Goal: Transaction & Acquisition: Download file/media

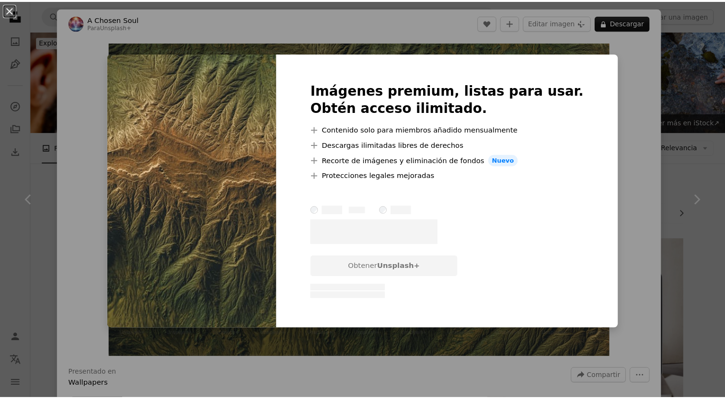
scroll to position [991, 0]
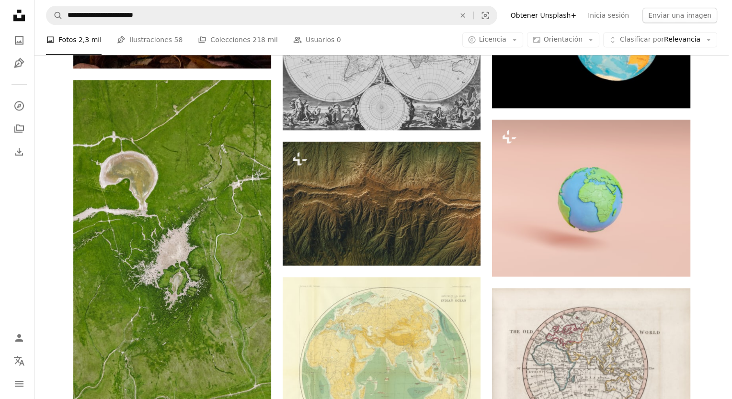
scroll to position [1087, 0]
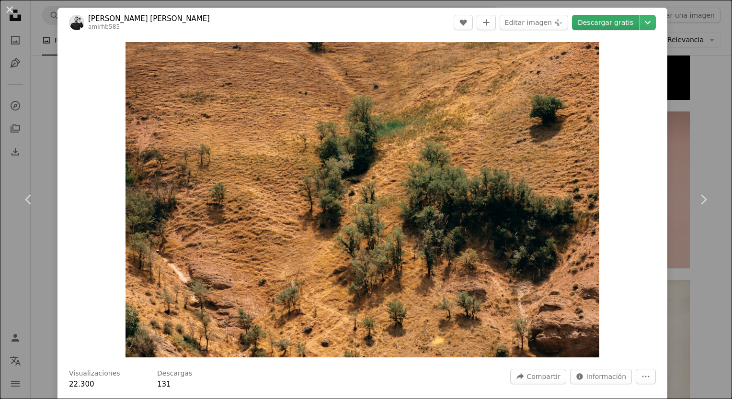
click at [587, 24] on link "Descargar gratis" at bounding box center [605, 22] width 67 height 15
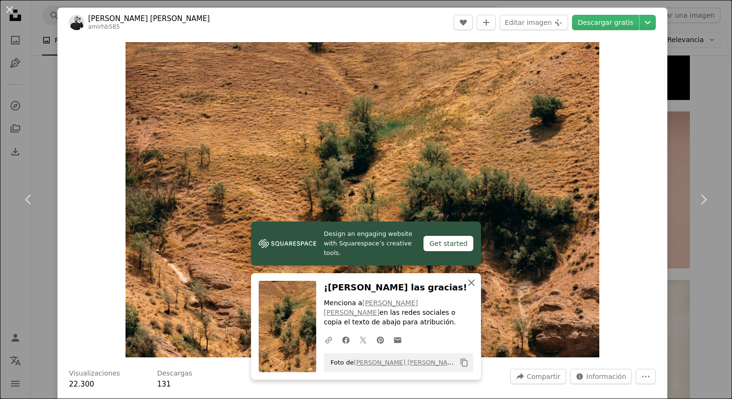
click at [465, 289] on icon "An X shape" at bounding box center [470, 282] width 11 height 11
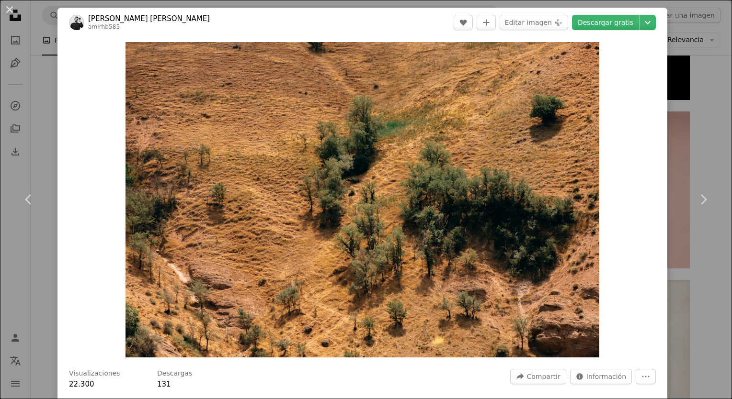
drag, startPoint x: 77, startPoint y: 344, endPoint x: 92, endPoint y: 344, distance: 15.3
click at [77, 344] on div "Zoom in" at bounding box center [362, 199] width 610 height 325
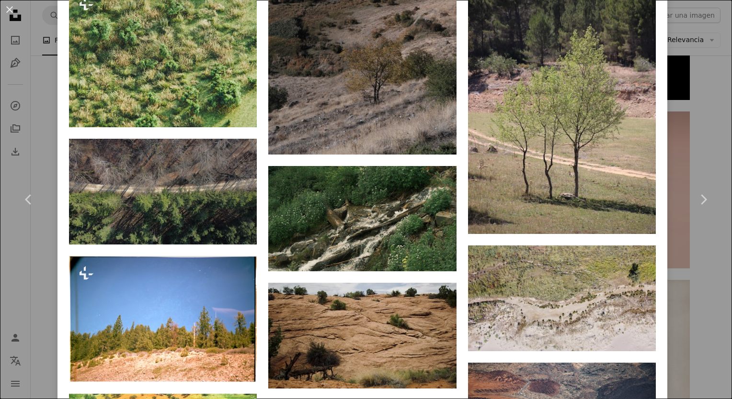
scroll to position [1628, 0]
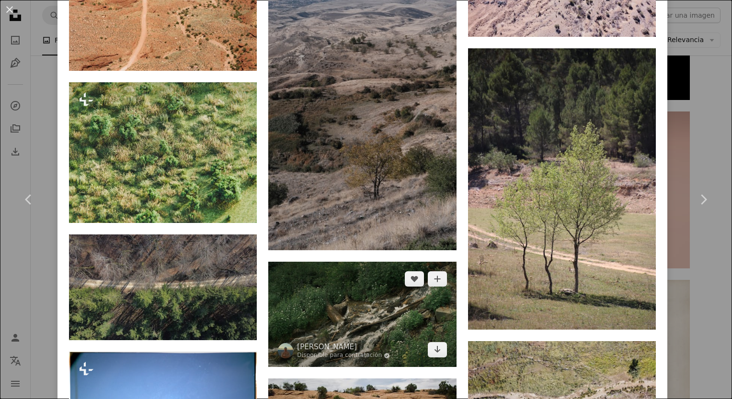
click at [339, 262] on img at bounding box center [362, 314] width 188 height 105
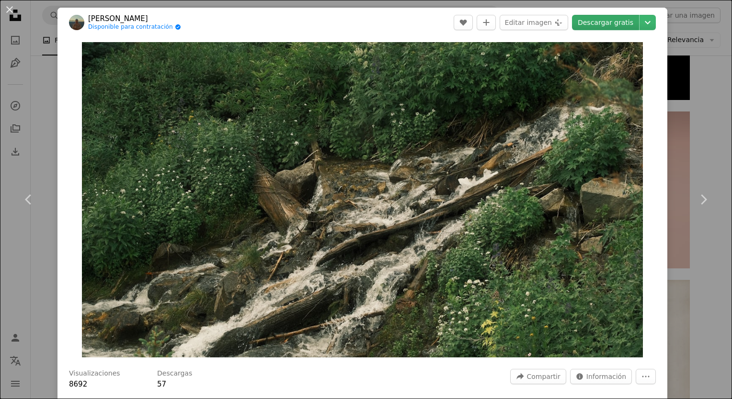
click at [617, 17] on link "Descargar gratis" at bounding box center [605, 22] width 67 height 15
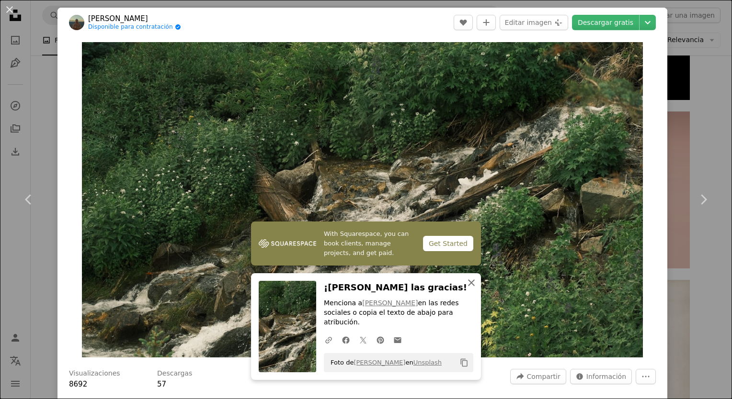
click at [469, 289] on icon "An X shape" at bounding box center [470, 282] width 11 height 11
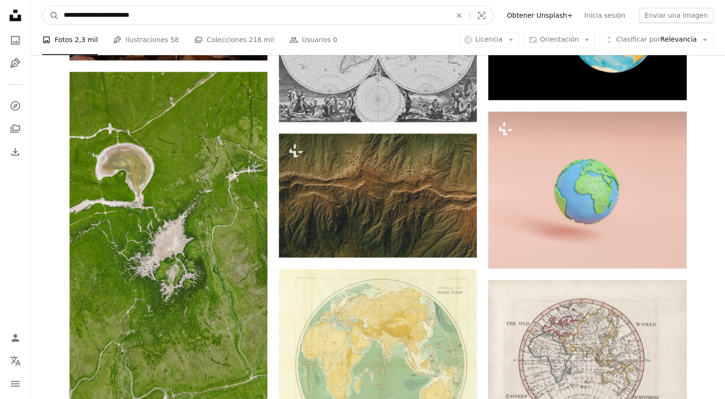
drag, startPoint x: 256, startPoint y: 12, endPoint x: 0, endPoint y: 19, distance: 255.3
type input "**********"
click button "A magnifying glass" at bounding box center [51, 15] width 16 height 18
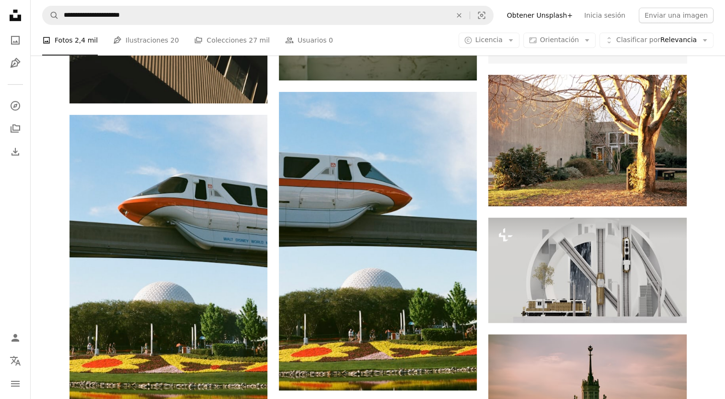
scroll to position [431, 0]
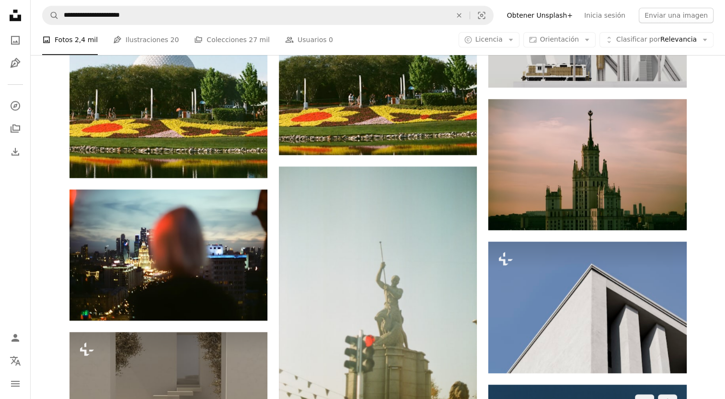
scroll to position [670, 0]
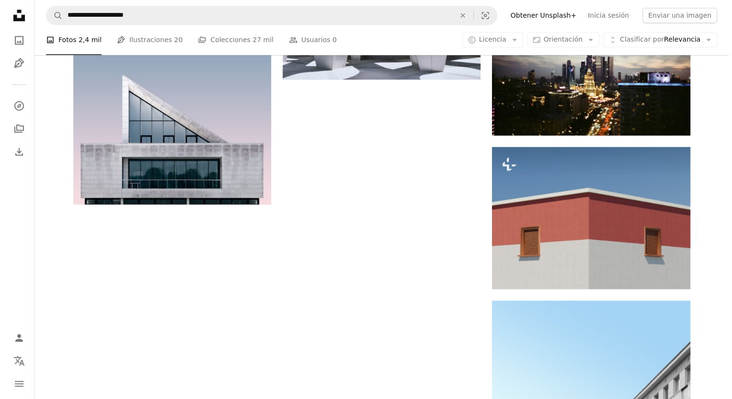
scroll to position [1172, 0]
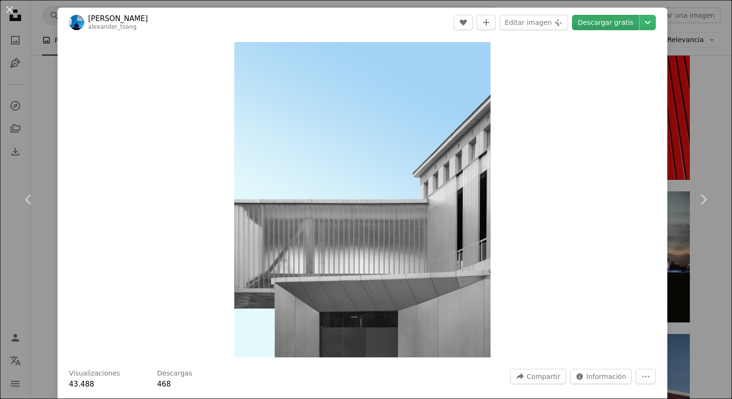
click at [608, 16] on link "Descargar gratis" at bounding box center [605, 22] width 67 height 15
